Goal: Information Seeking & Learning: Check status

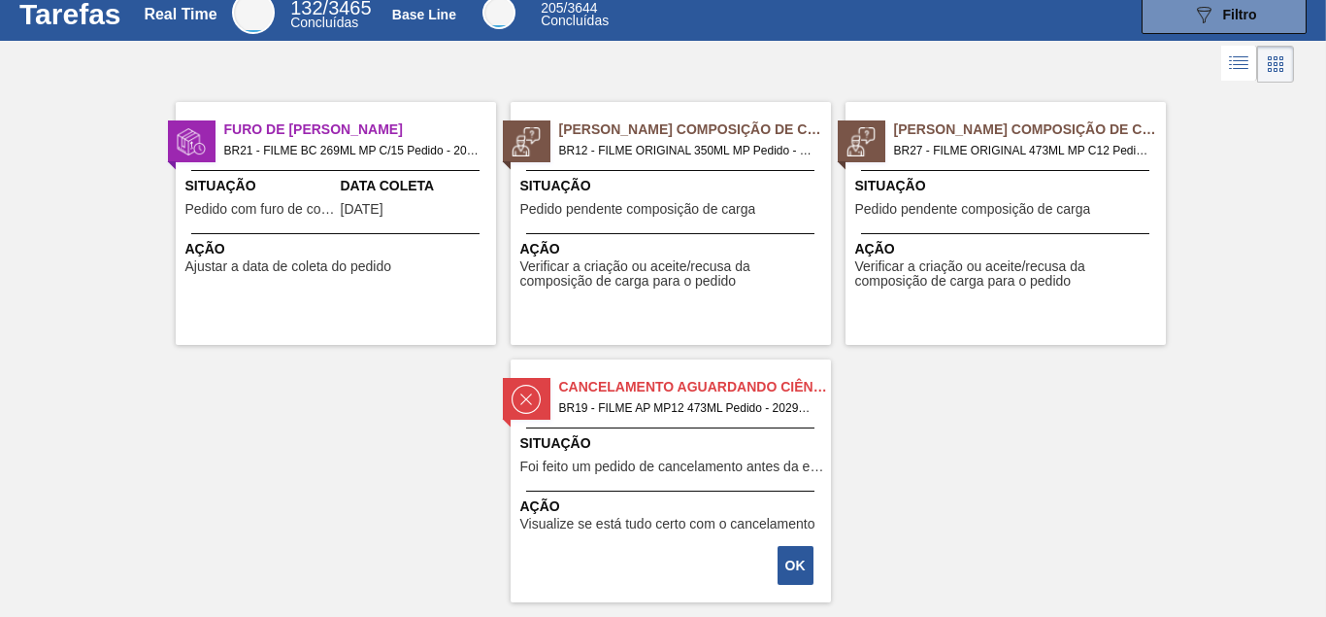
scroll to position [90, 0]
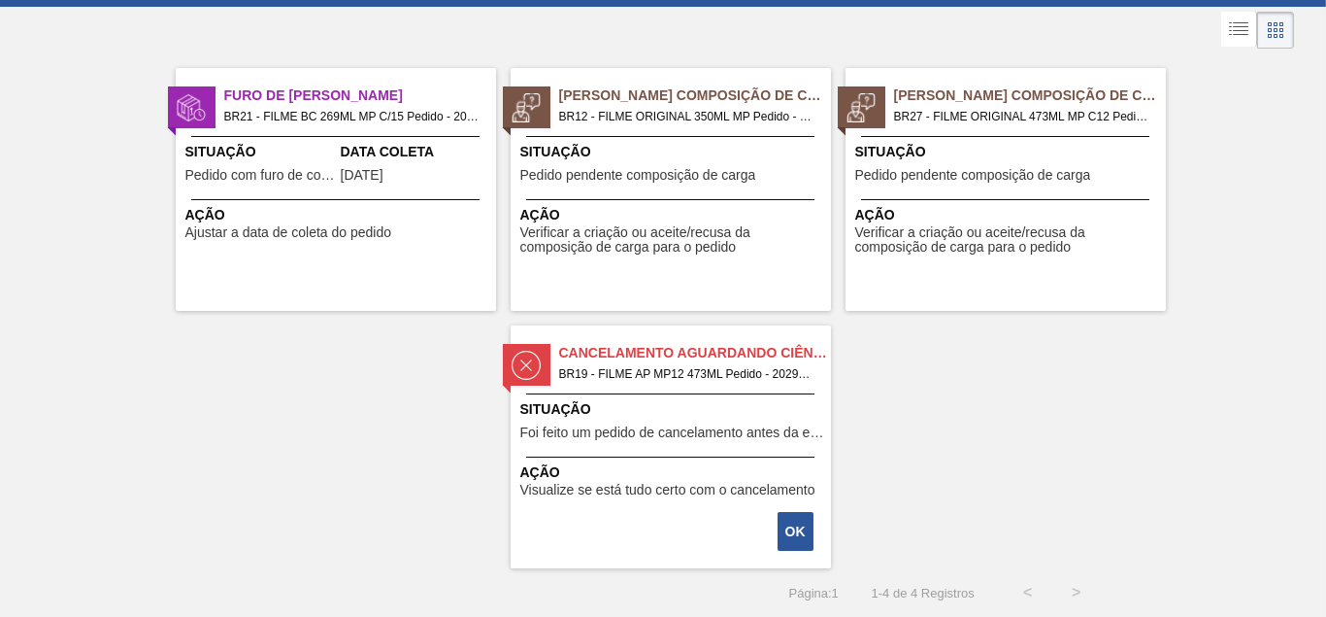
click at [676, 423] on div "Situação Foi feito um pedido de cancelamento antes da etapa de aguardando fatur…" at bounding box center [673, 423] width 306 height 48
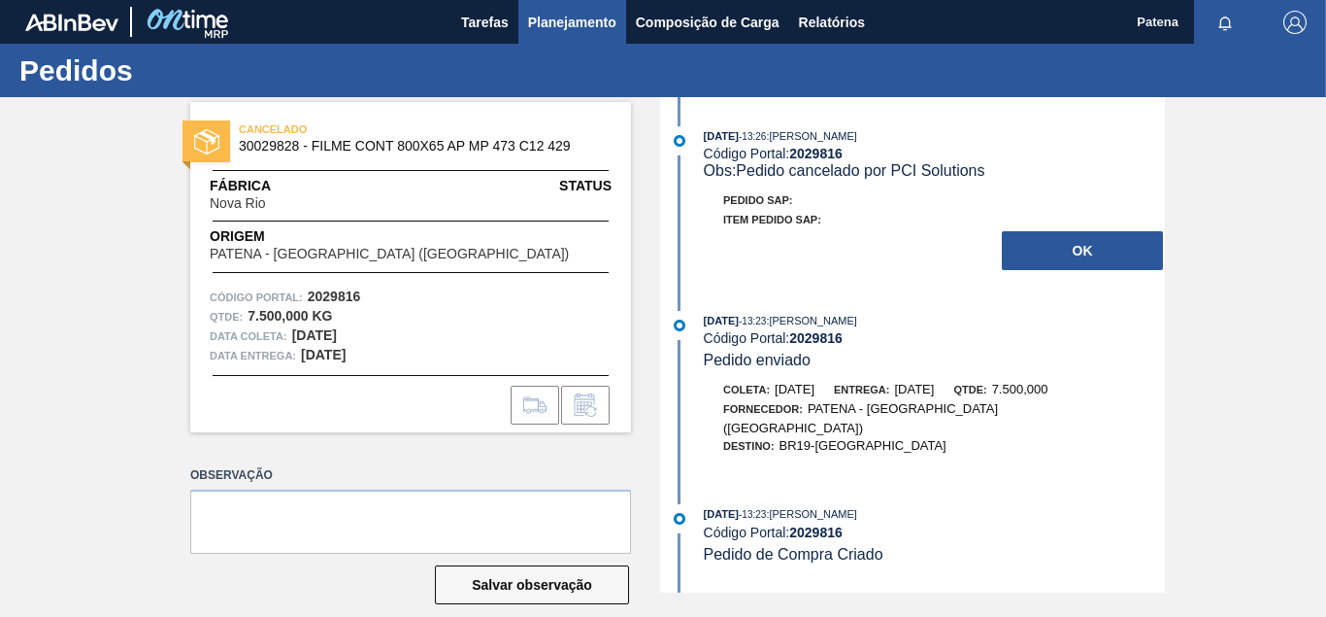
click at [562, 18] on span "Planejamento" at bounding box center [572, 22] width 88 height 23
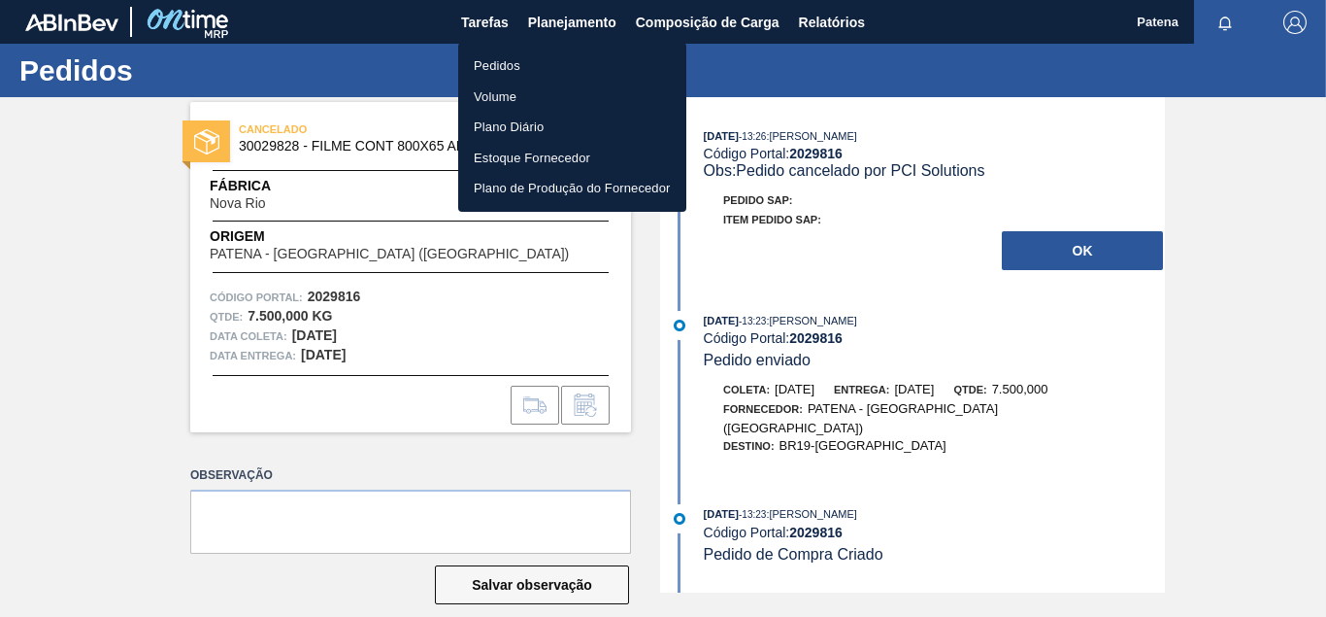
click at [504, 63] on li "Pedidos" at bounding box center [572, 65] width 228 height 31
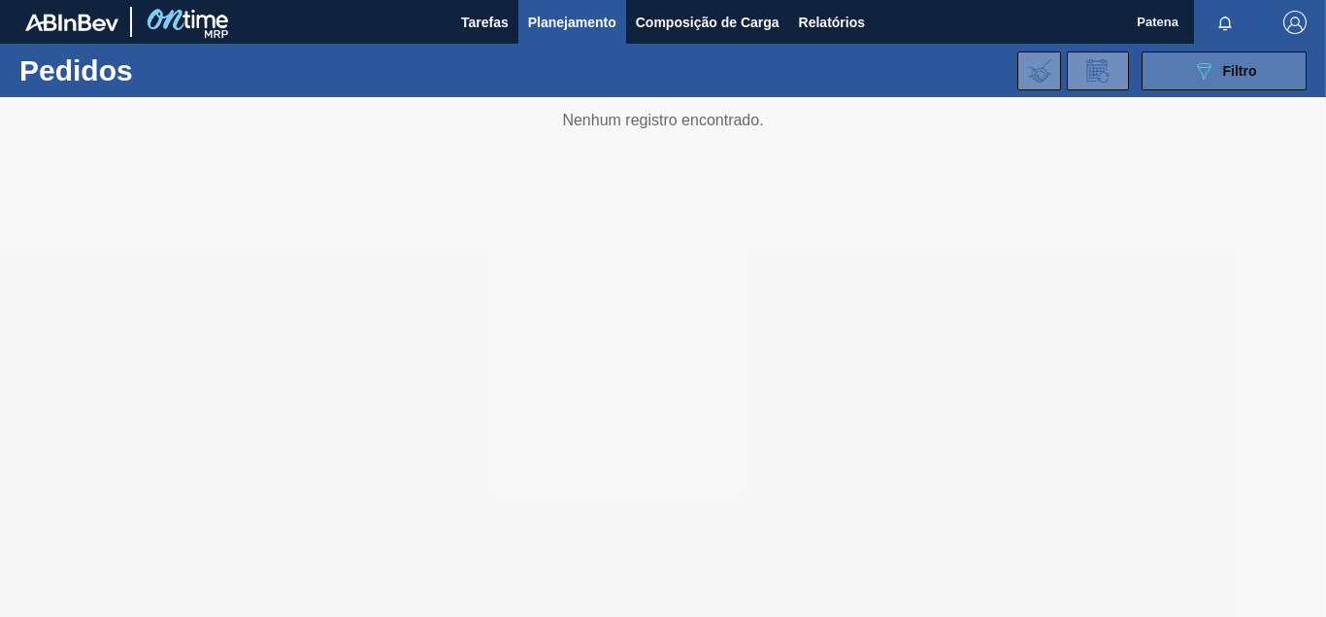
click at [1191, 65] on button "089F7B8B-B2A5-4AFE-B5C0-19BA573D28AC Filtro" at bounding box center [1224, 70] width 165 height 39
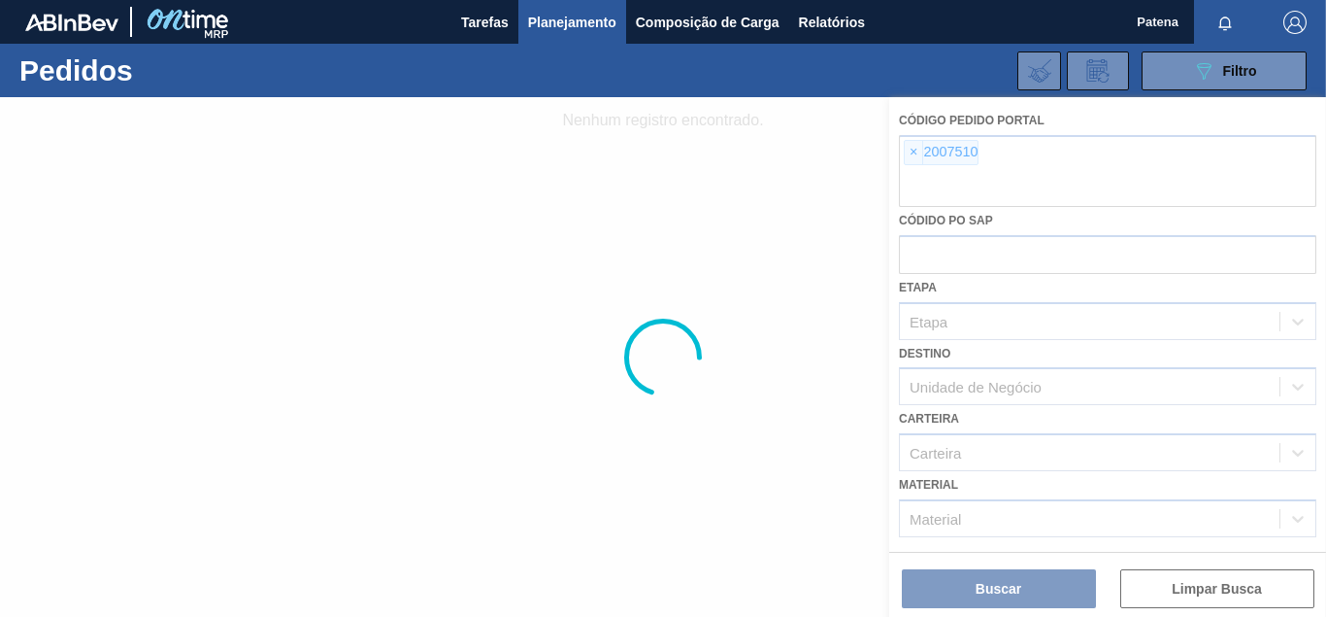
click at [913, 154] on div at bounding box center [663, 356] width 1326 height 519
click at [1185, 587] on div at bounding box center [663, 356] width 1326 height 519
click at [1185, 592] on div at bounding box center [663, 356] width 1326 height 519
click at [1195, 593] on div at bounding box center [663, 356] width 1326 height 519
click at [1198, 593] on div at bounding box center [663, 356] width 1326 height 519
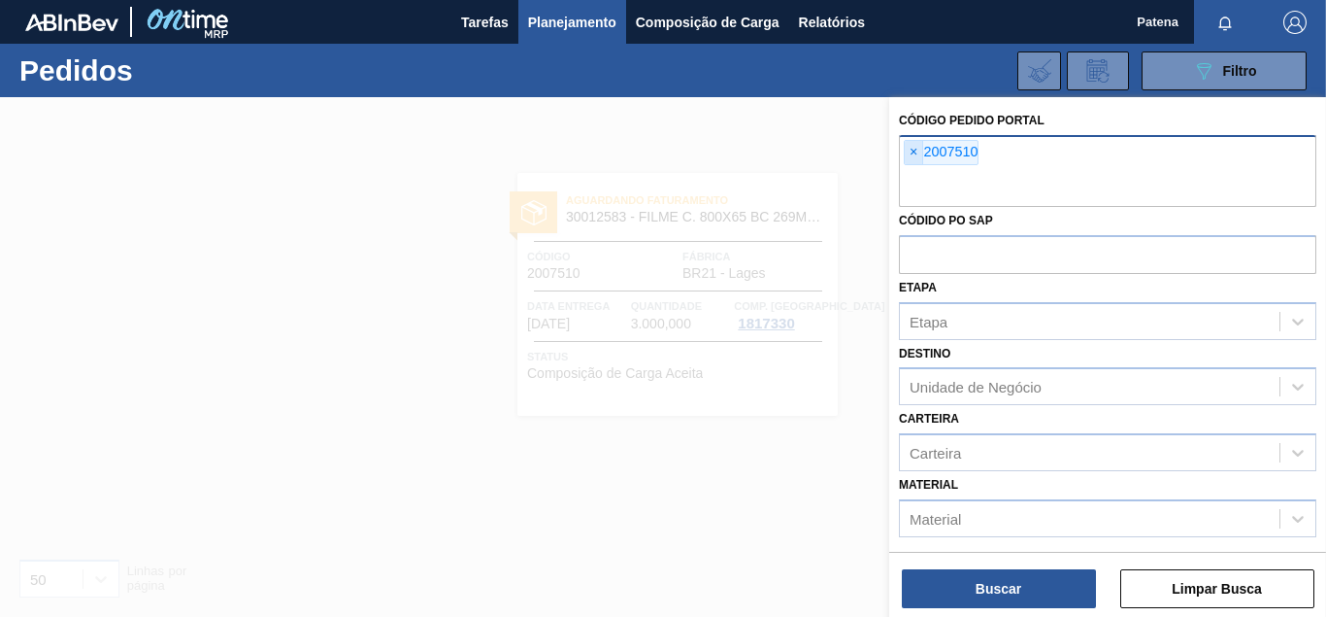
click at [913, 156] on span "×" at bounding box center [914, 152] width 18 height 23
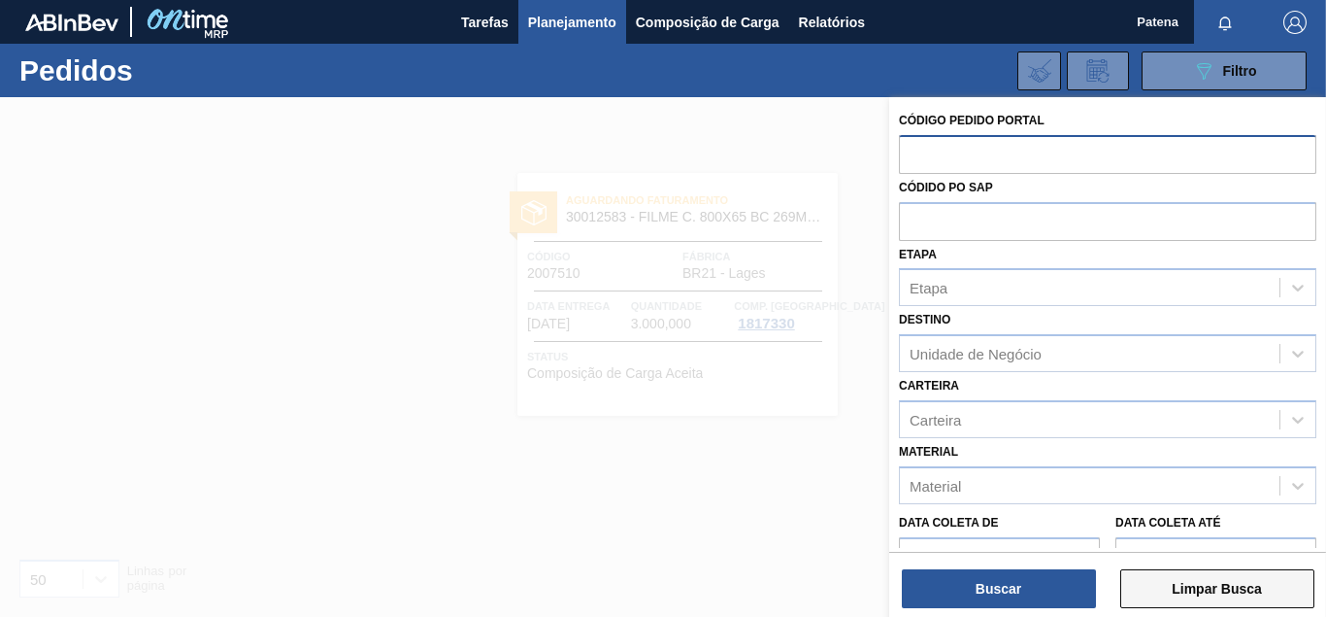
click at [1187, 588] on button "Limpar Busca" at bounding box center [1217, 588] width 194 height 39
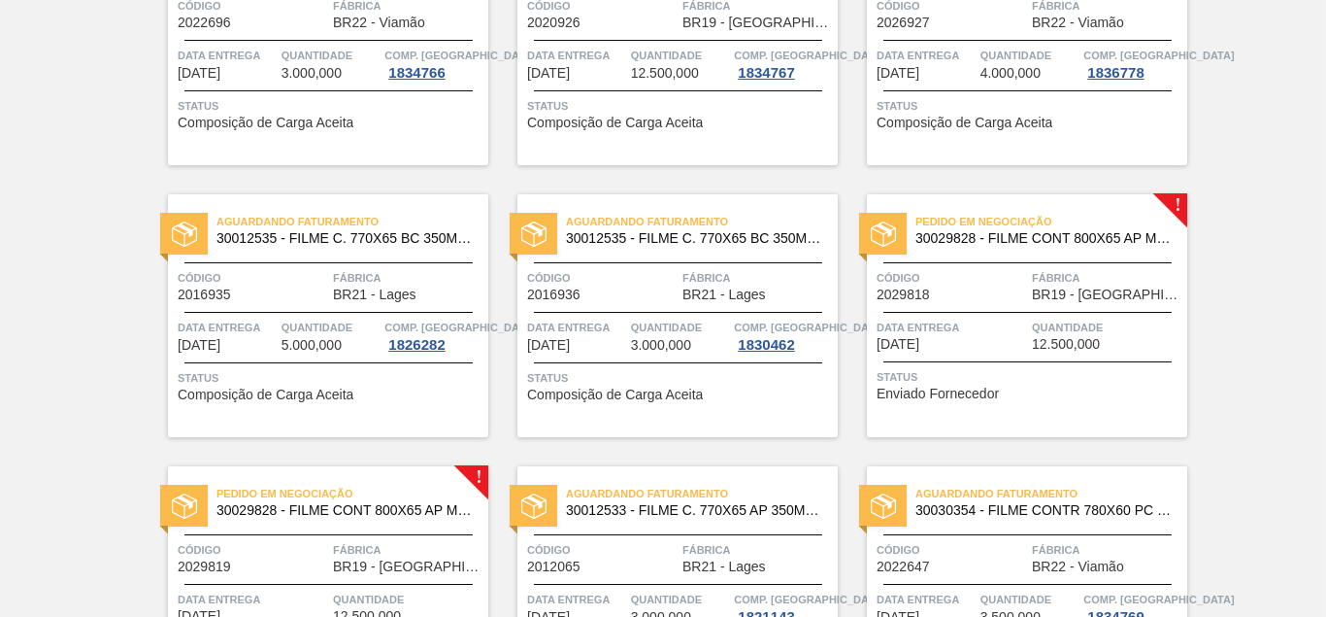
scroll to position [1981, 0]
